Goal: Book appointment/travel/reservation

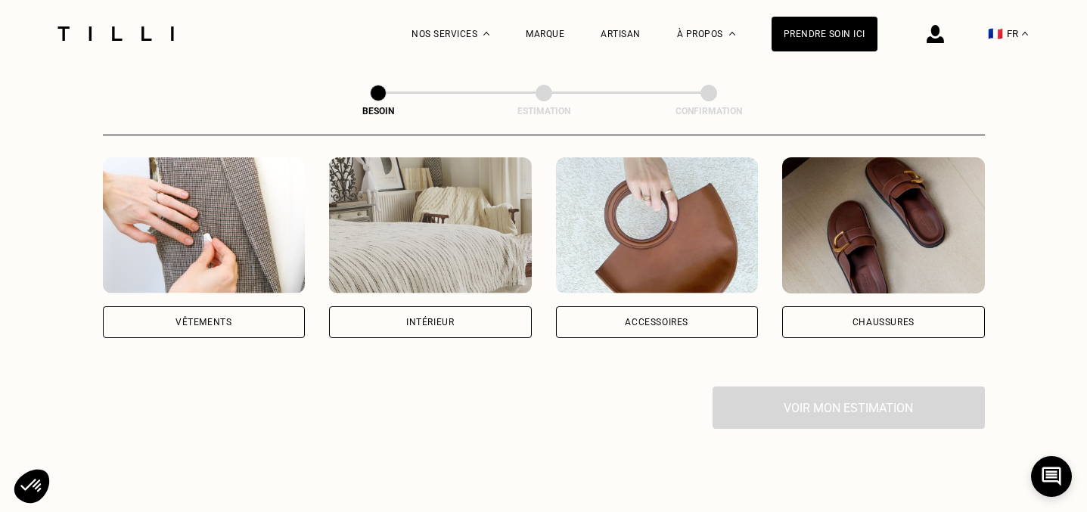
scroll to position [290, 0]
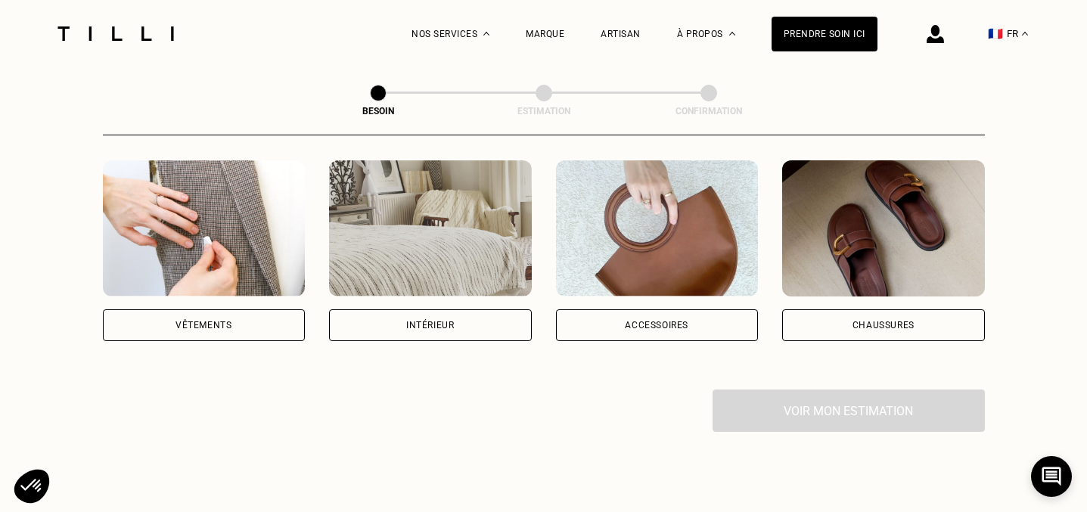
click at [453, 262] on img at bounding box center [430, 228] width 203 height 136
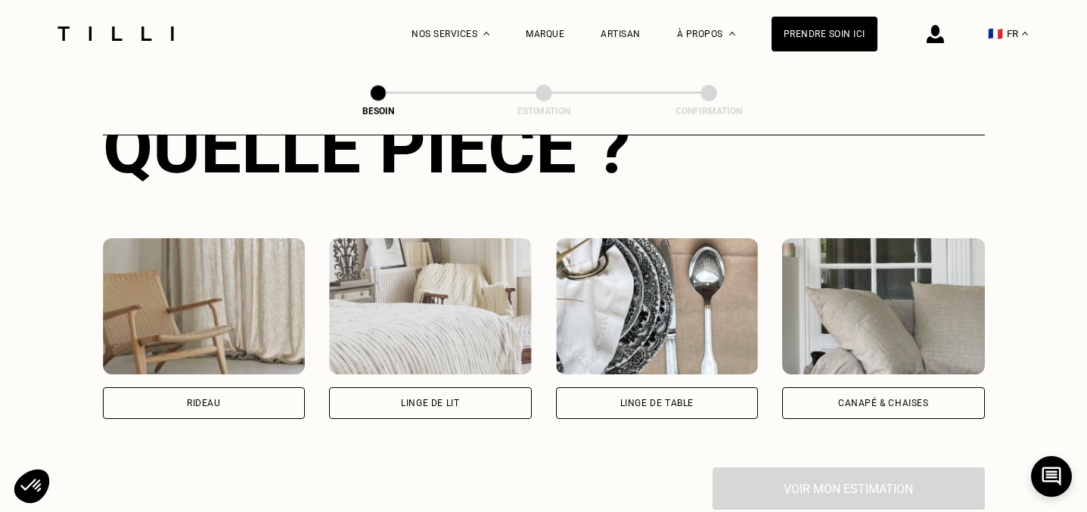
scroll to position [631, 0]
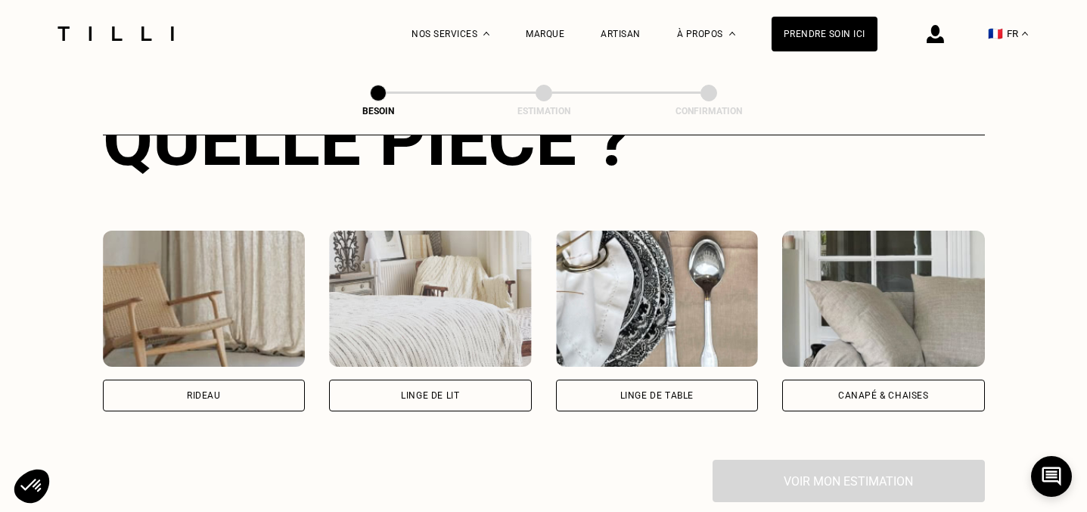
click at [447, 289] on img at bounding box center [430, 299] width 203 height 136
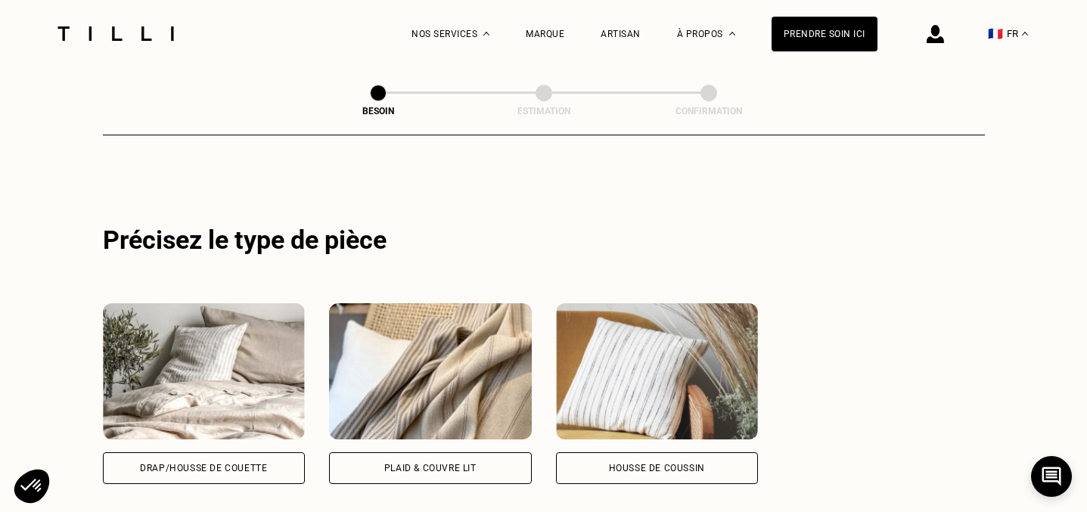
scroll to position [946, 0]
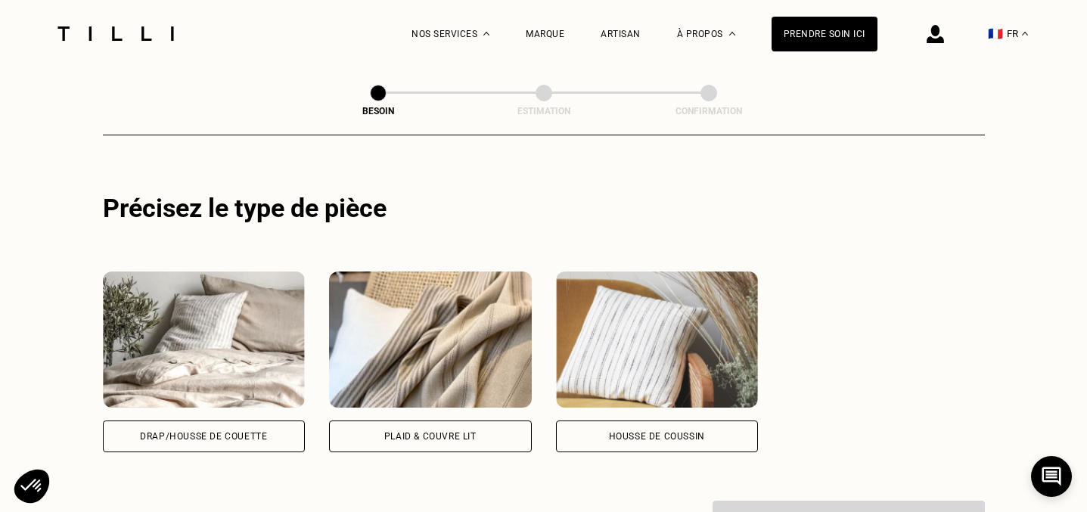
click at [657, 316] on img at bounding box center [657, 340] width 203 height 136
select select "FR"
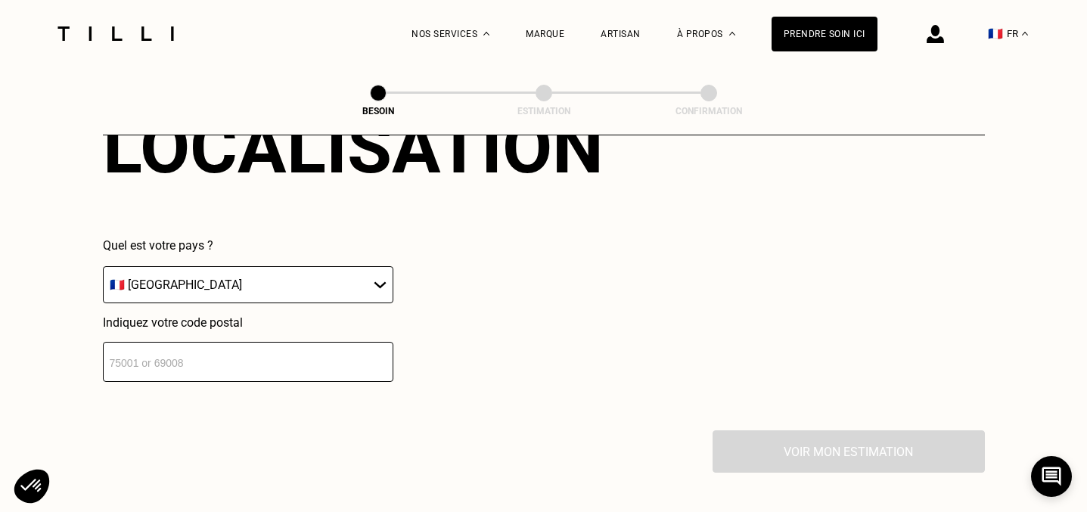
scroll to position [1395, 0]
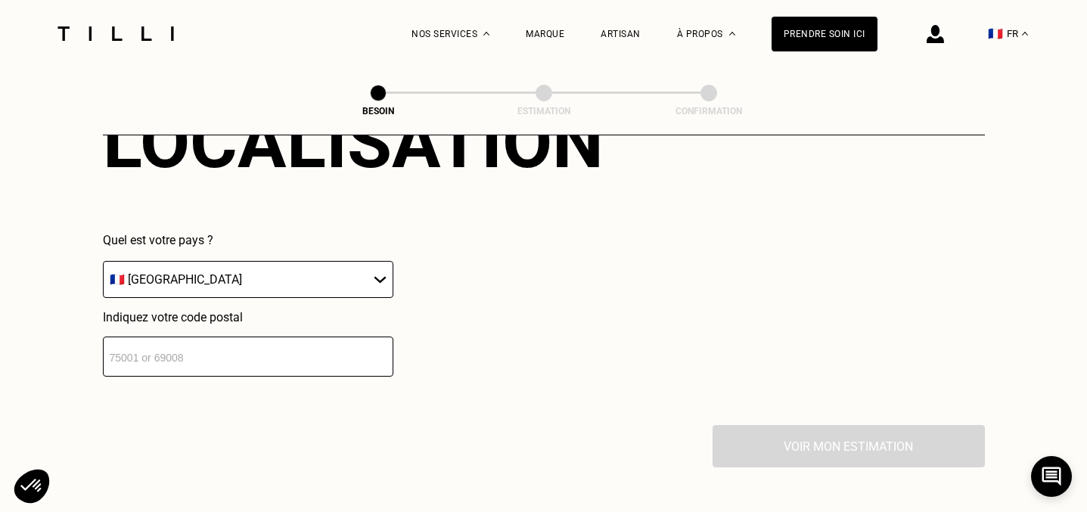
click at [359, 337] on input "number" at bounding box center [248, 357] width 290 height 40
type input "69007"
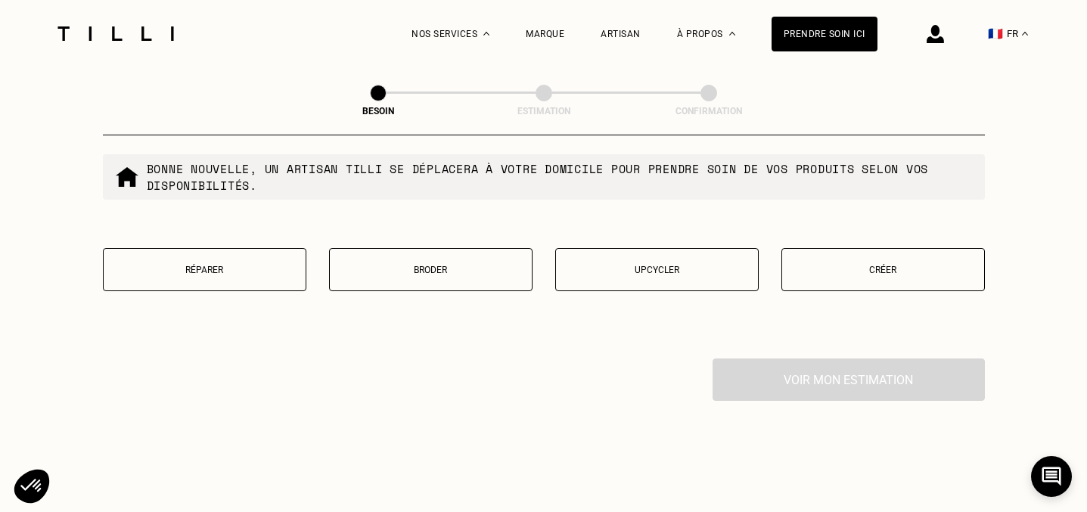
scroll to position [1851, 0]
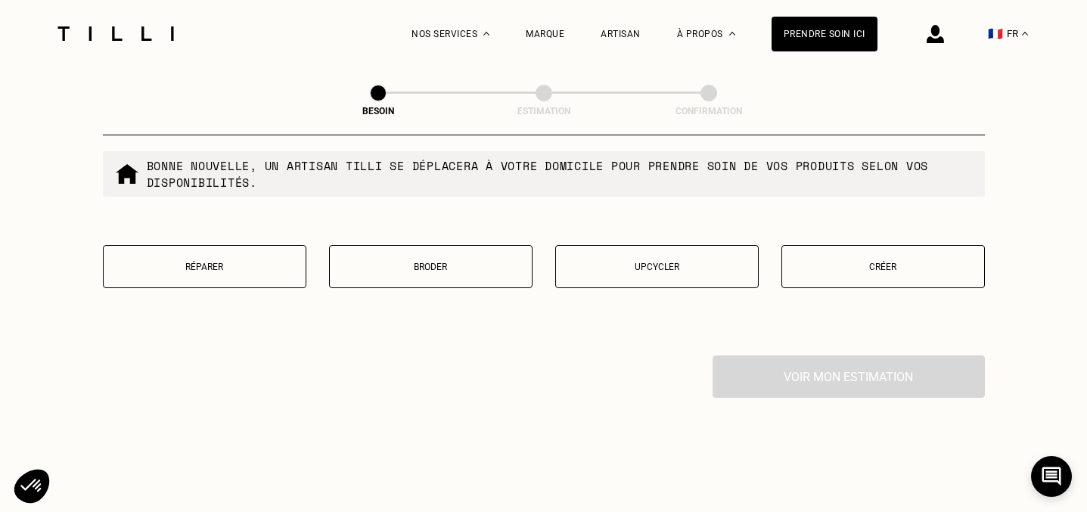
click at [211, 262] on p "Réparer" at bounding box center [204, 267] width 187 height 11
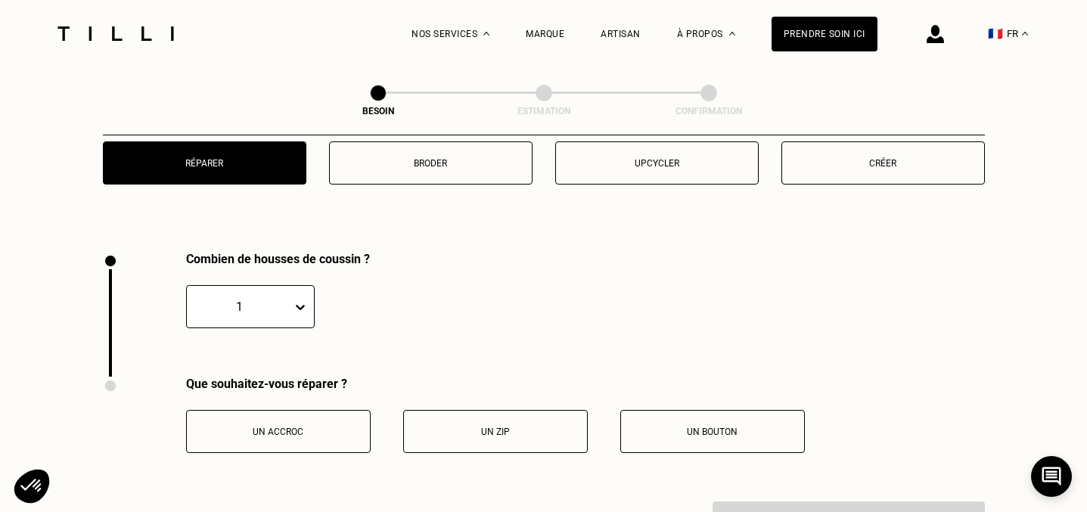
scroll to position [2020, 0]
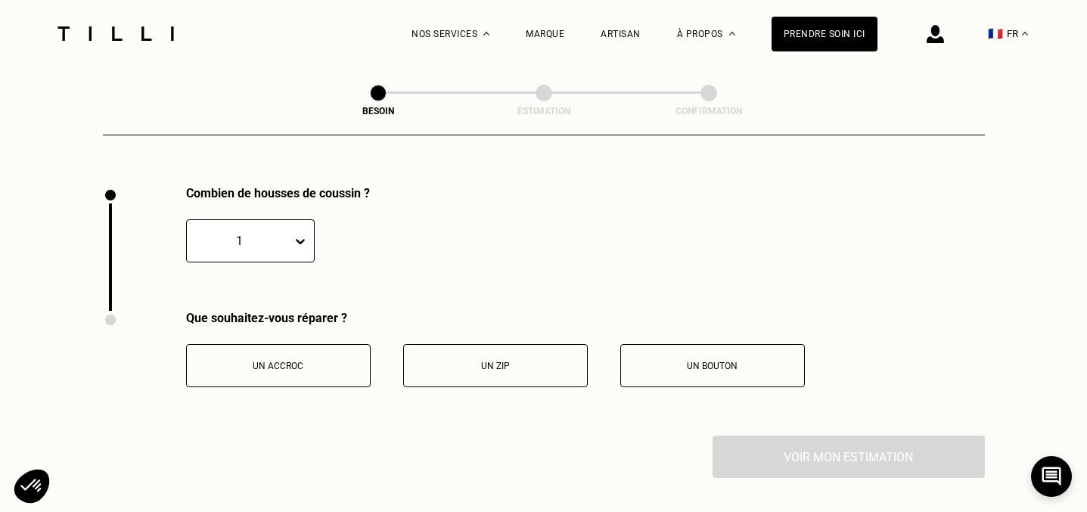
click at [529, 361] on p "Un zip" at bounding box center [495, 366] width 168 height 11
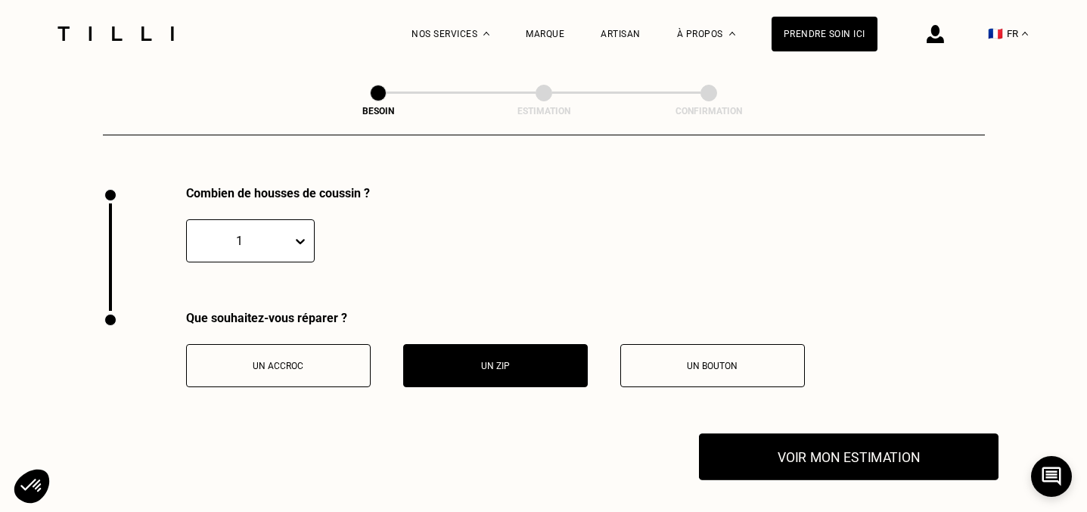
click at [846, 440] on button "Voir mon estimation" at bounding box center [849, 456] width 300 height 47
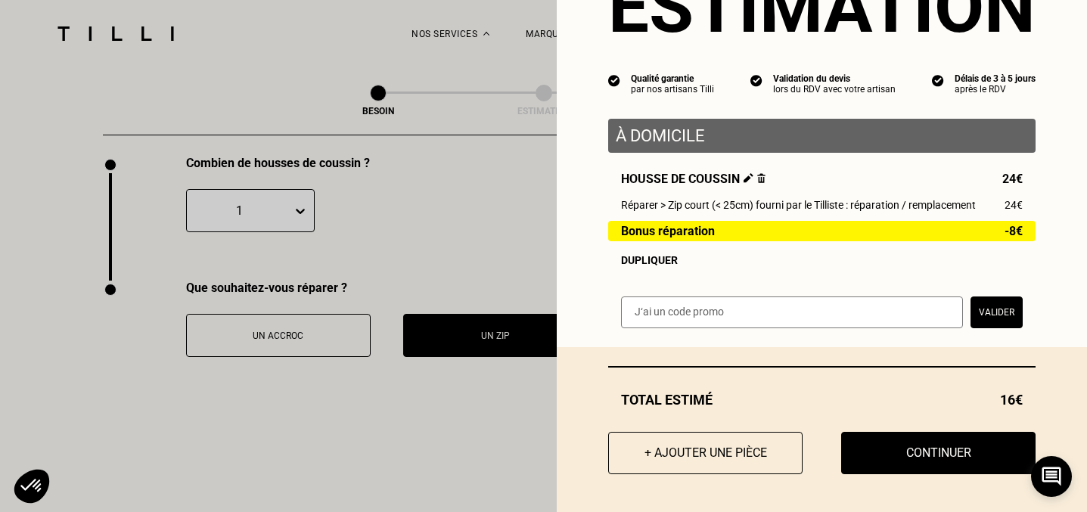
scroll to position [2066, 0]
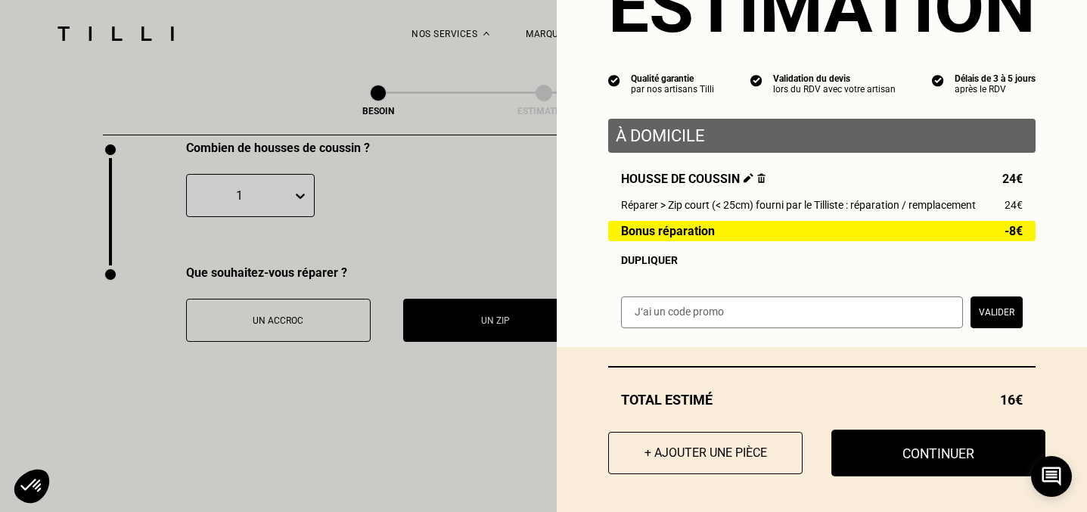
click at [913, 454] on button "Continuer" at bounding box center [938, 453] width 214 height 47
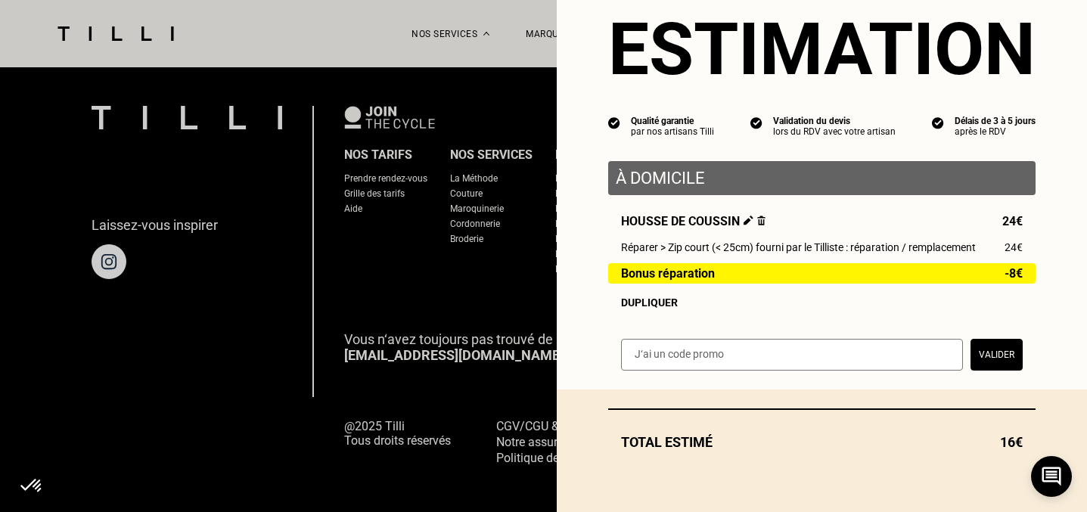
scroll to position [42, 0]
select select "FR"
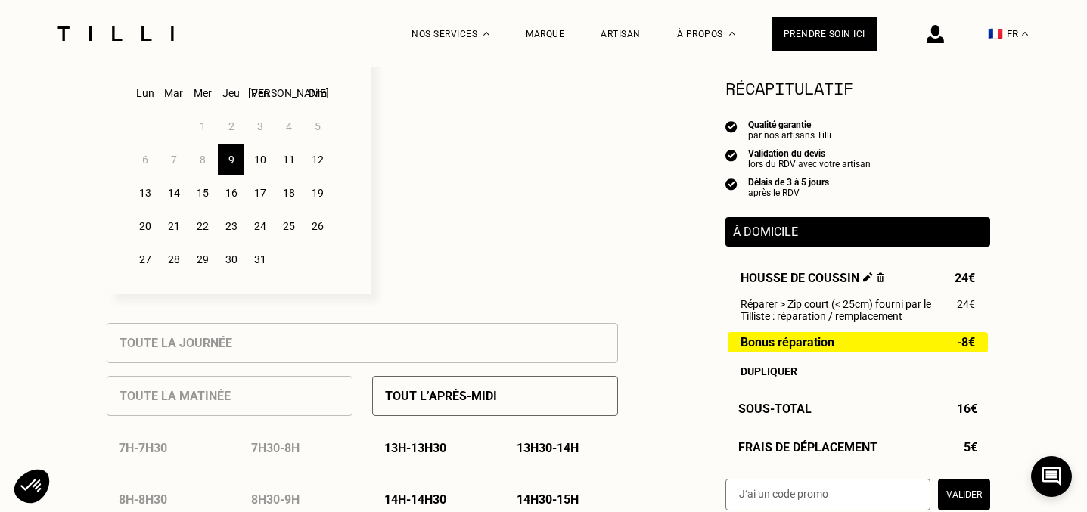
scroll to position [446, 0]
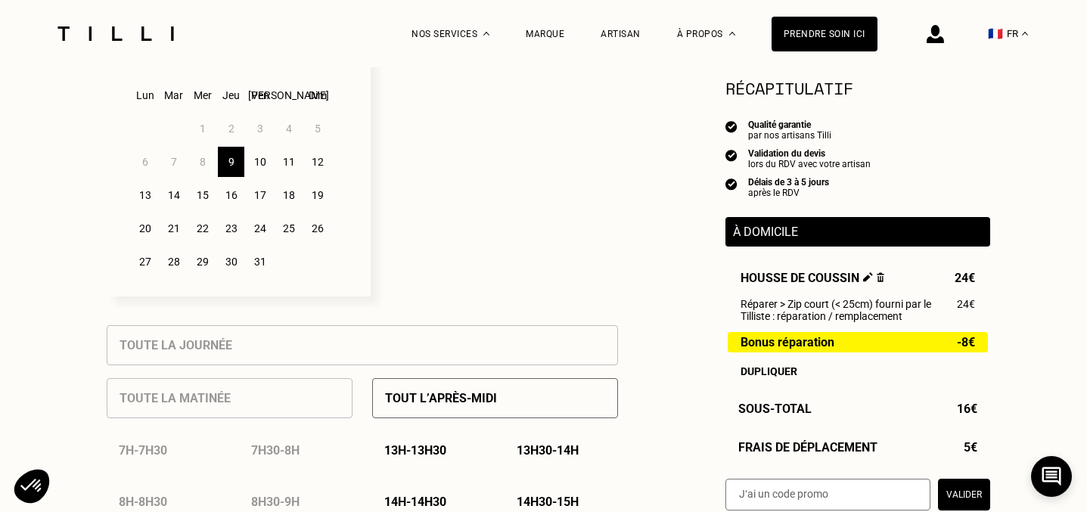
click at [284, 167] on div "11" at bounding box center [288, 162] width 26 height 30
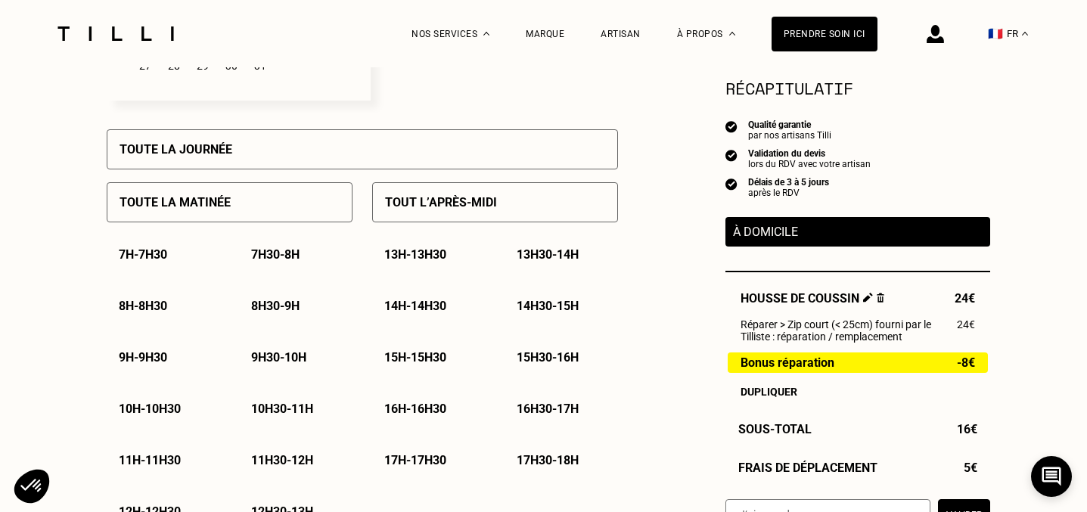
scroll to position [634, 0]
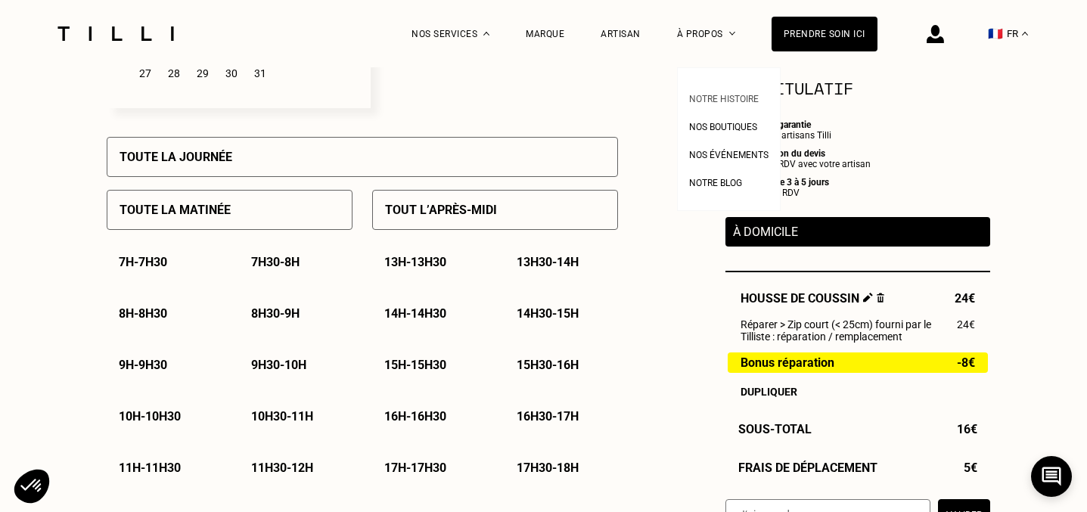
click at [719, 98] on span "Notre histoire" at bounding box center [724, 99] width 70 height 11
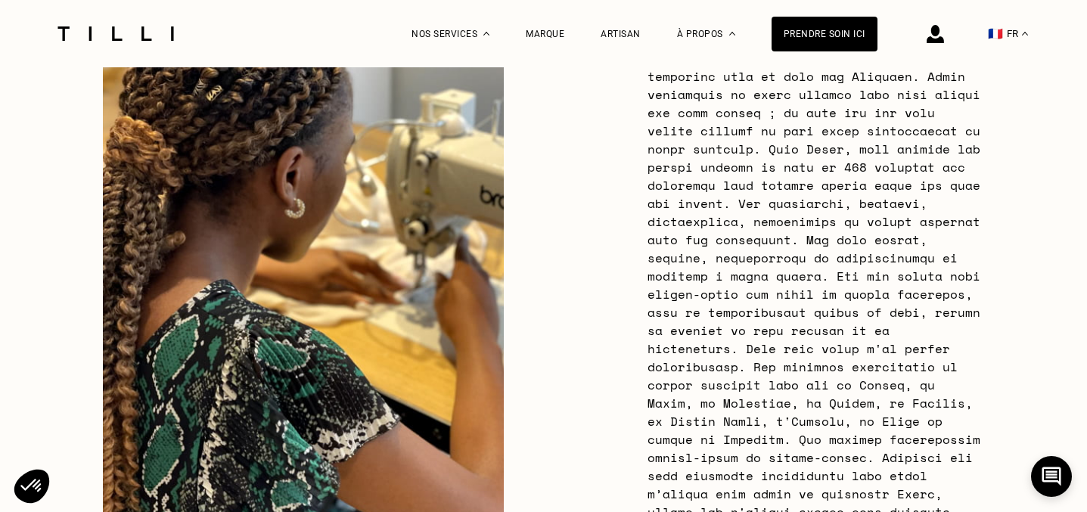
scroll to position [2831, 0]
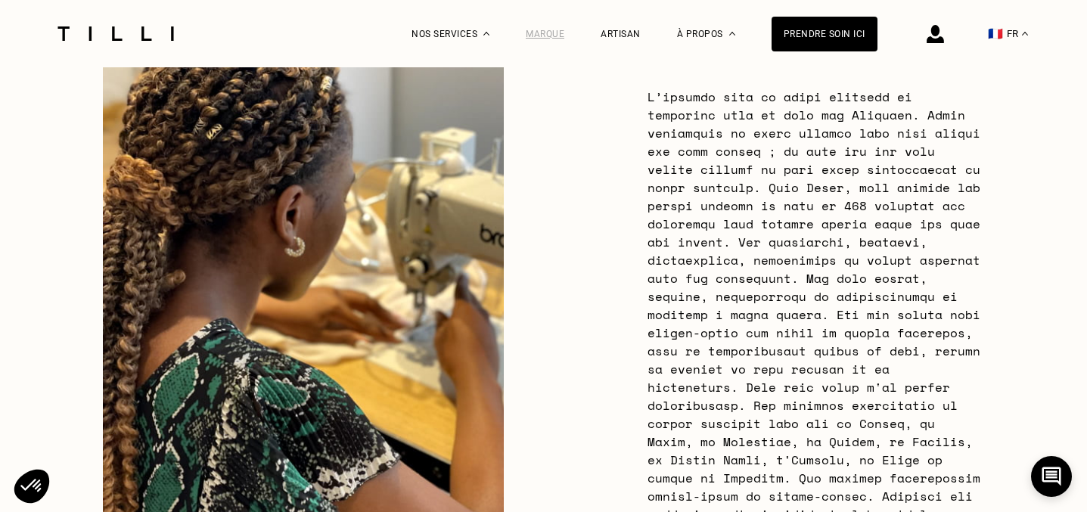
click at [552, 37] on div "Marque" at bounding box center [545, 34] width 39 height 11
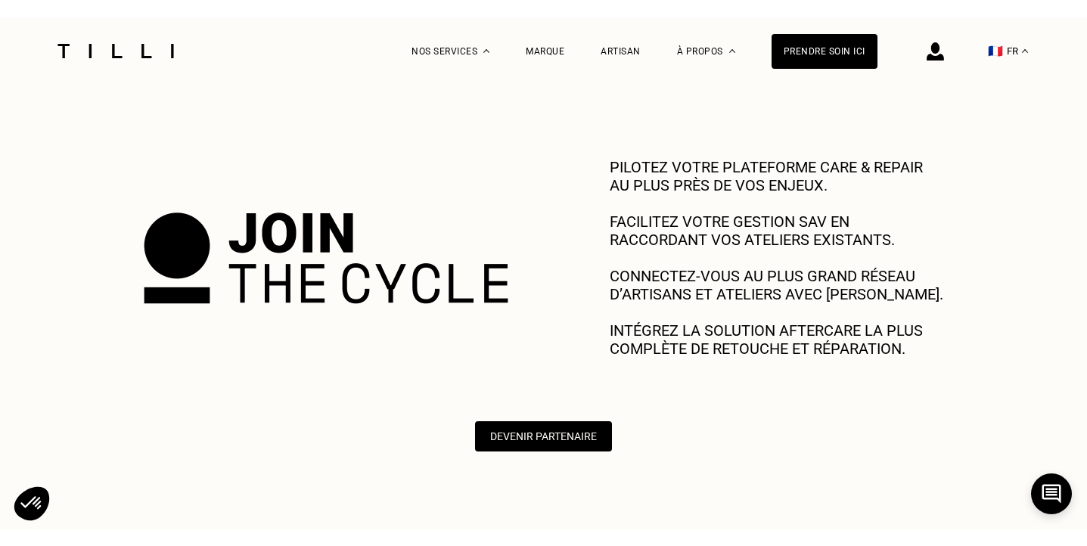
scroll to position [726, 0]
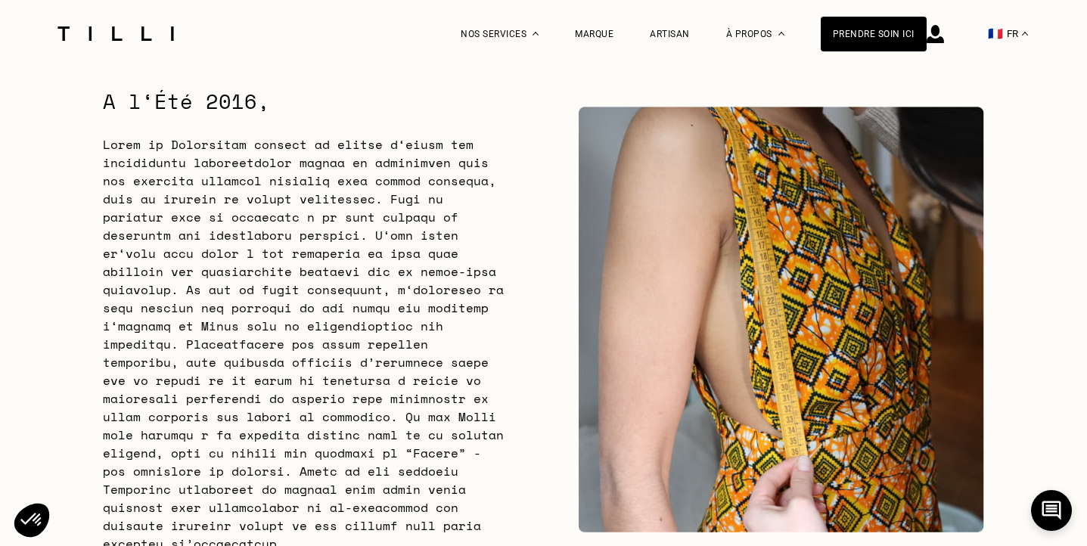
scroll to position [2923, 0]
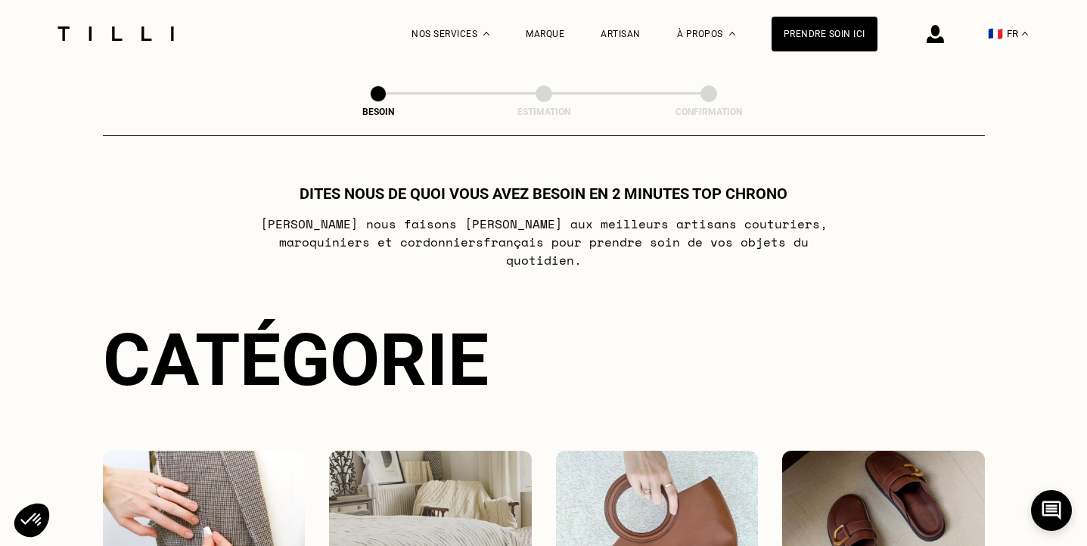
select select "FR"
